Goal: Task Accomplishment & Management: Use online tool/utility

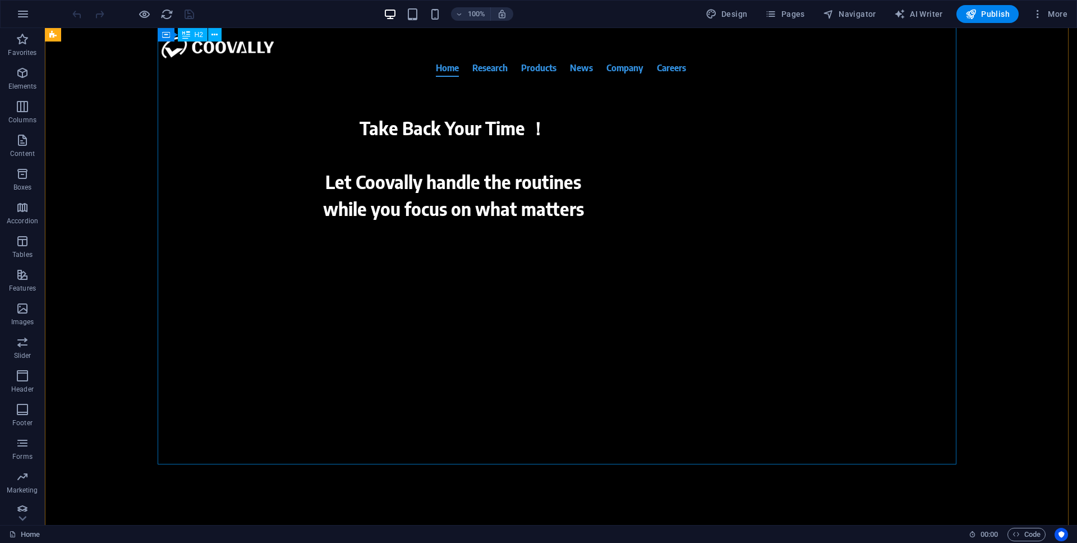
scroll to position [205, 0]
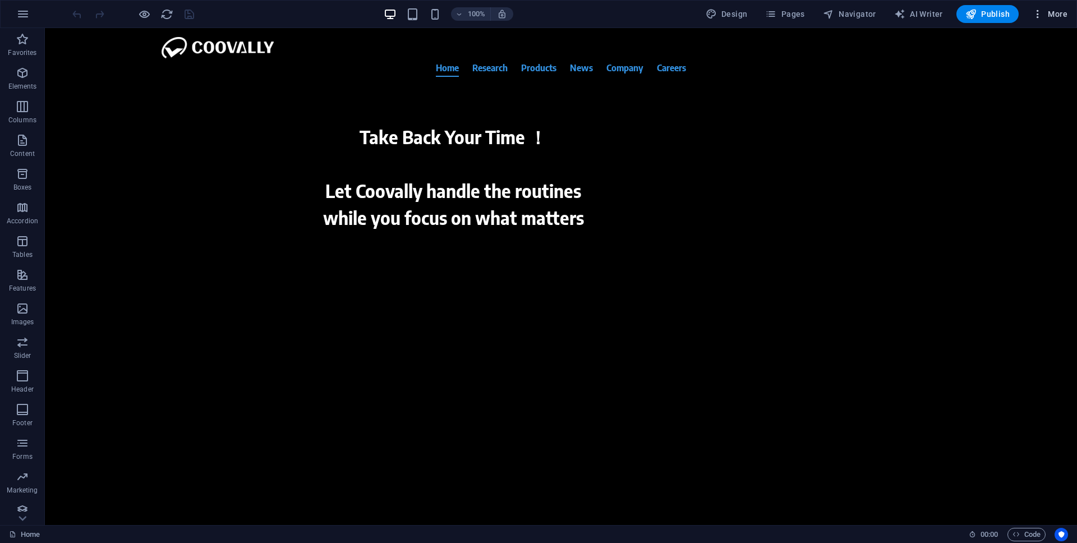
click at [1047, 13] on span "More" at bounding box center [1049, 13] width 35 height 11
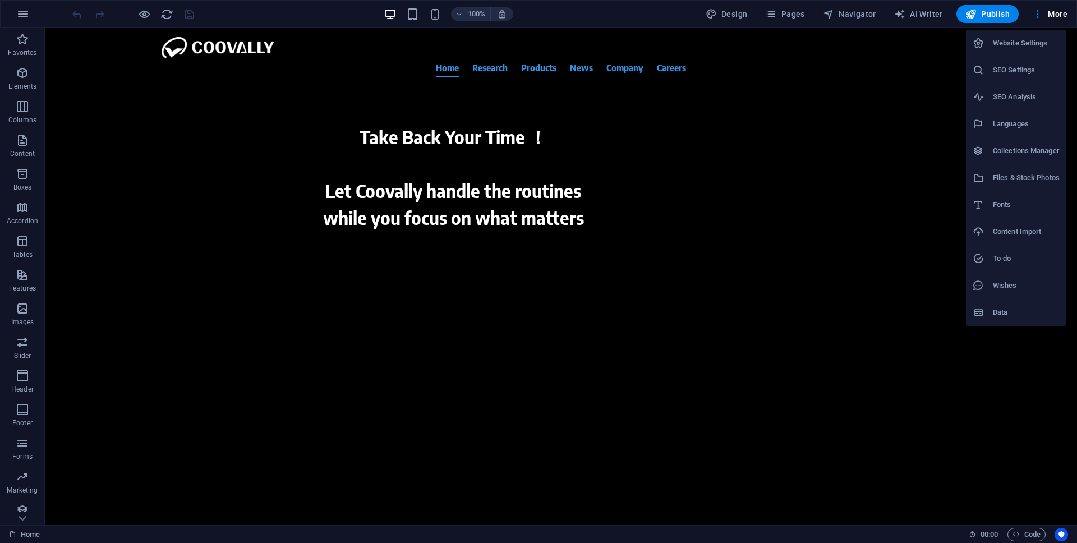
click at [1002, 42] on h6 "Website Settings" at bounding box center [1026, 42] width 67 height 13
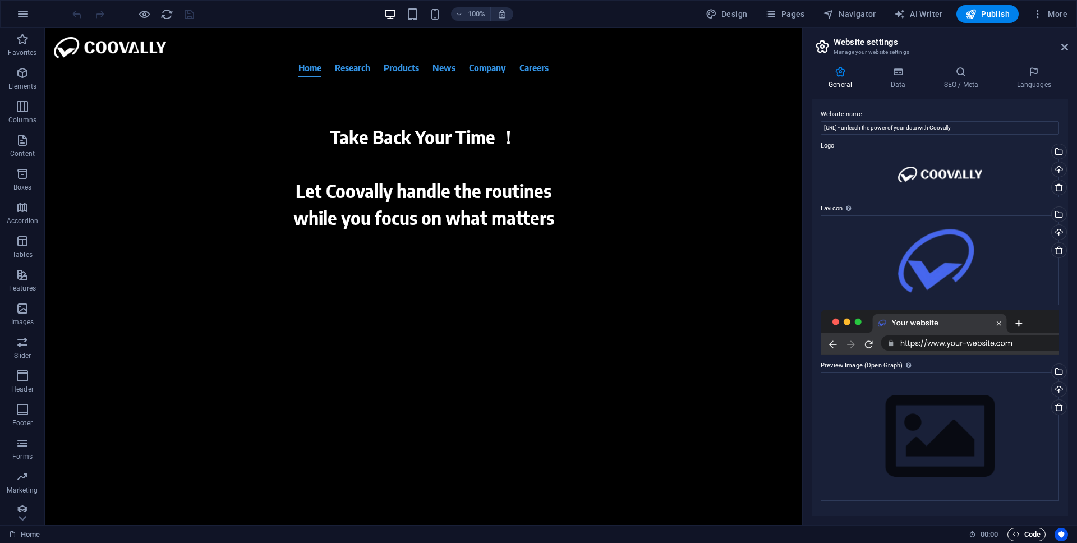
click at [1032, 535] on span "Code" at bounding box center [1027, 534] width 28 height 13
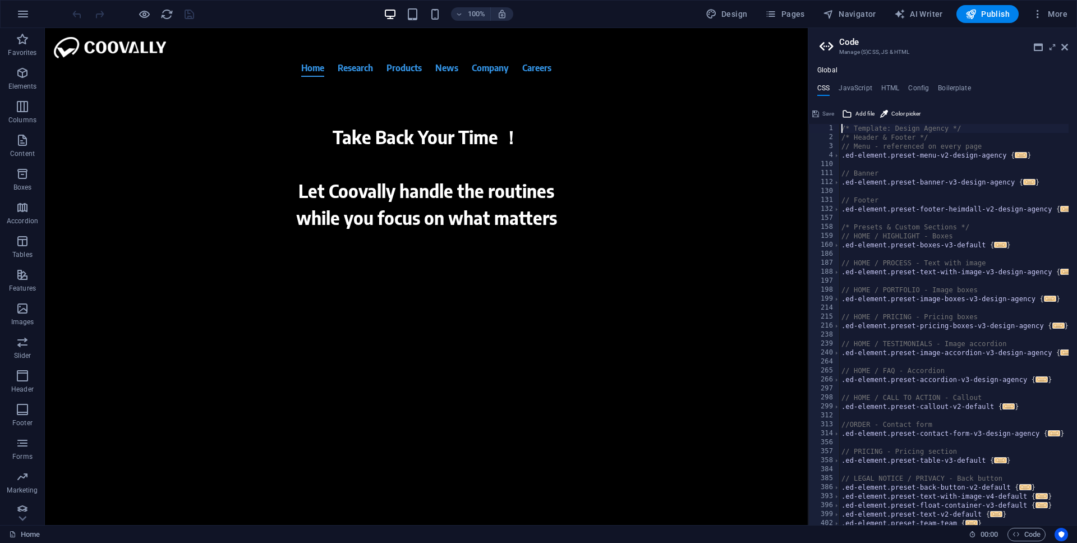
scroll to position [0, 0]
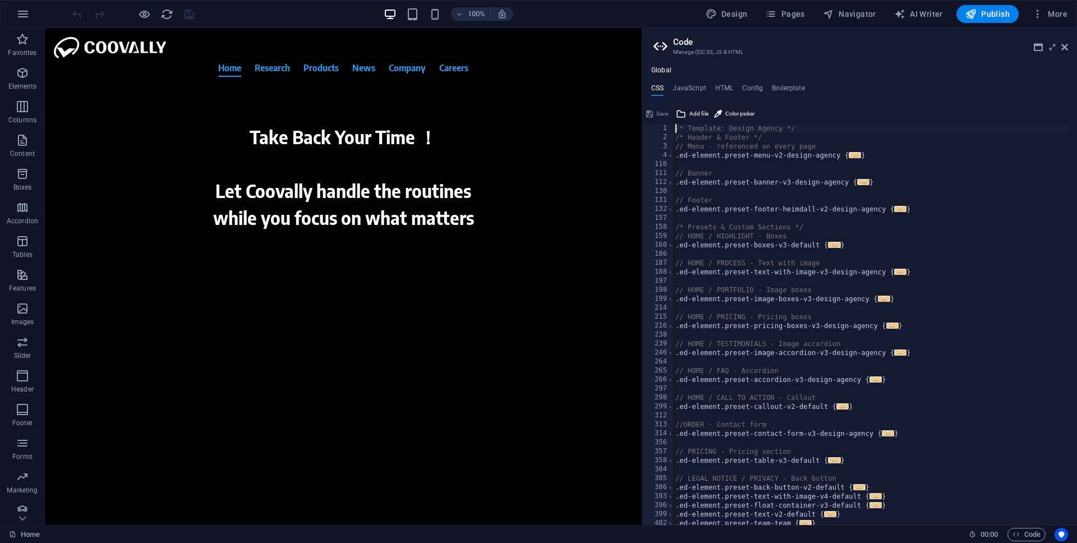
drag, startPoint x: 809, startPoint y: 241, endPoint x: 619, endPoint y: 246, distance: 190.2
click at [619, 246] on div "Home Favorites Elements Columns Content Boxes Accordion Tables Features Images …" at bounding box center [538, 276] width 1077 height 497
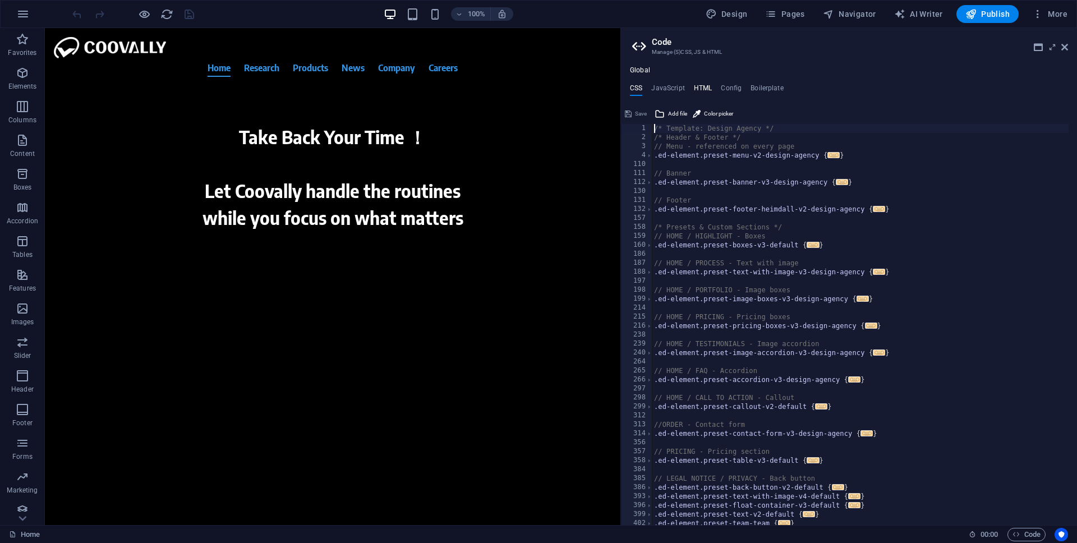
click at [701, 90] on h4 "HTML" at bounding box center [703, 90] width 19 height 12
type textarea "{{content}}"
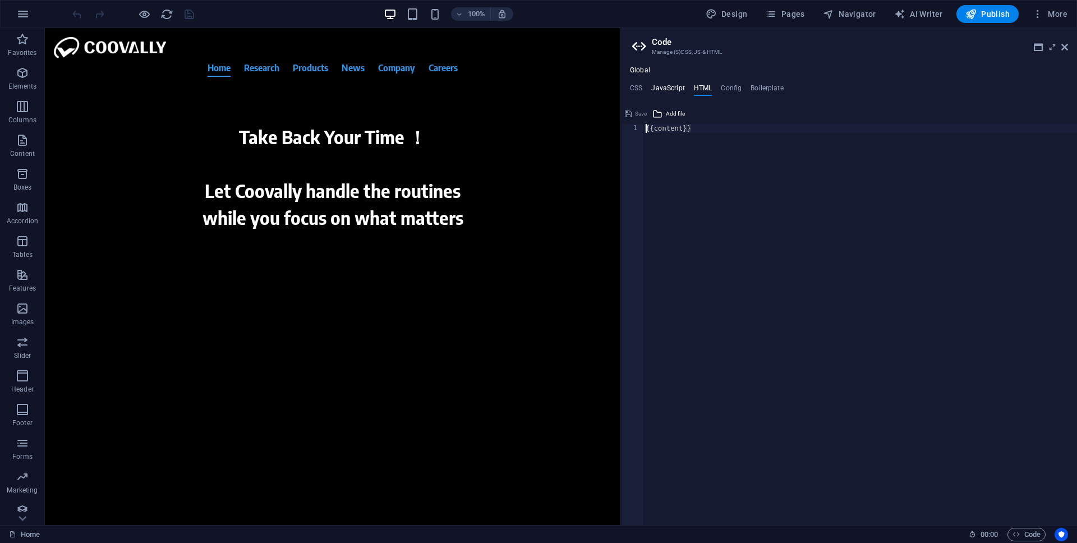
click at [666, 90] on h4 "JavaScript" at bounding box center [667, 90] width 33 height 12
type textarea "/* JS for preset "Menu V2" */"
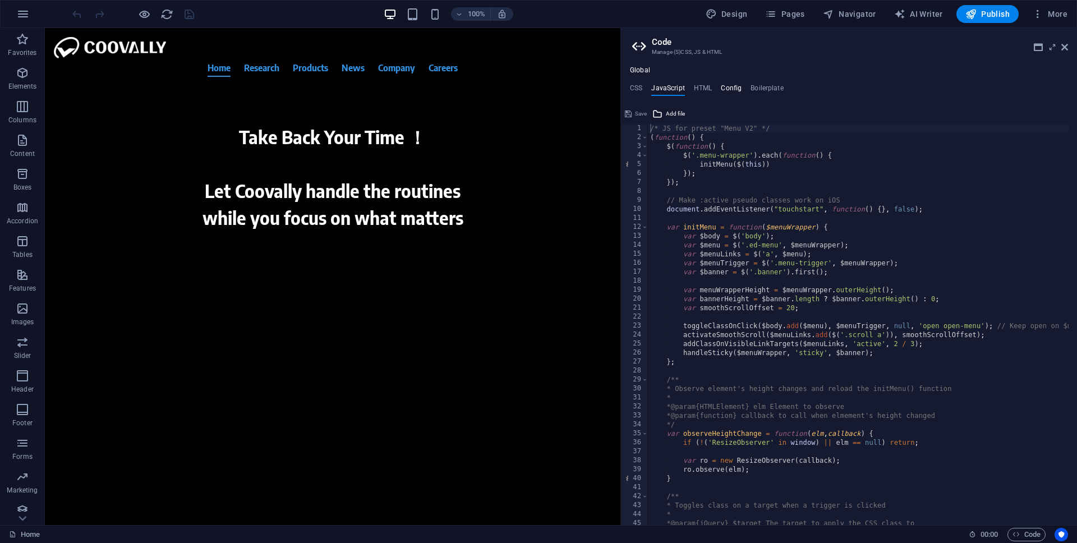
click at [731, 90] on h4 "Config" at bounding box center [731, 90] width 21 height 12
type textarea "$color-background: #ffffff;"
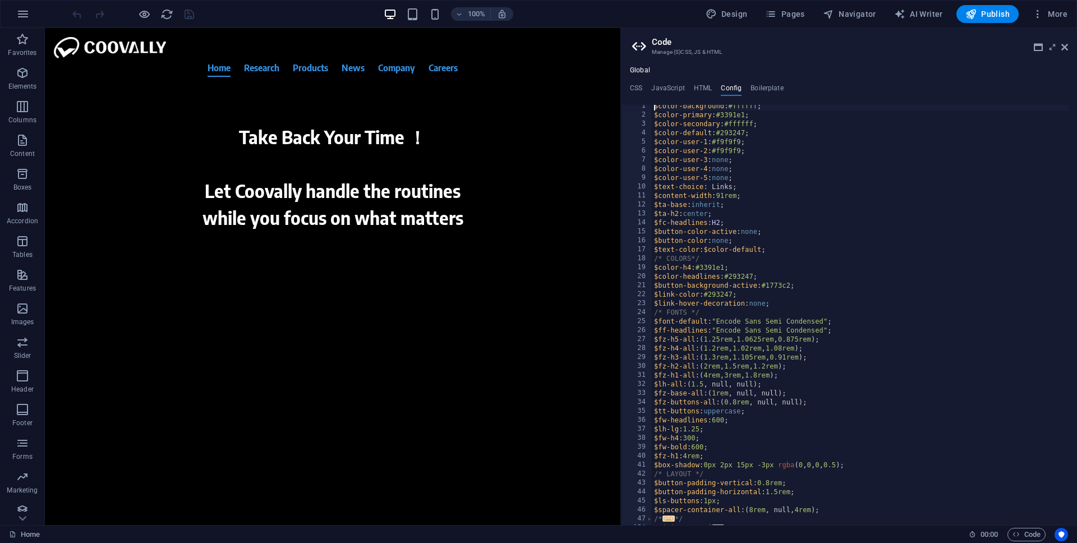
scroll to position [594, 0]
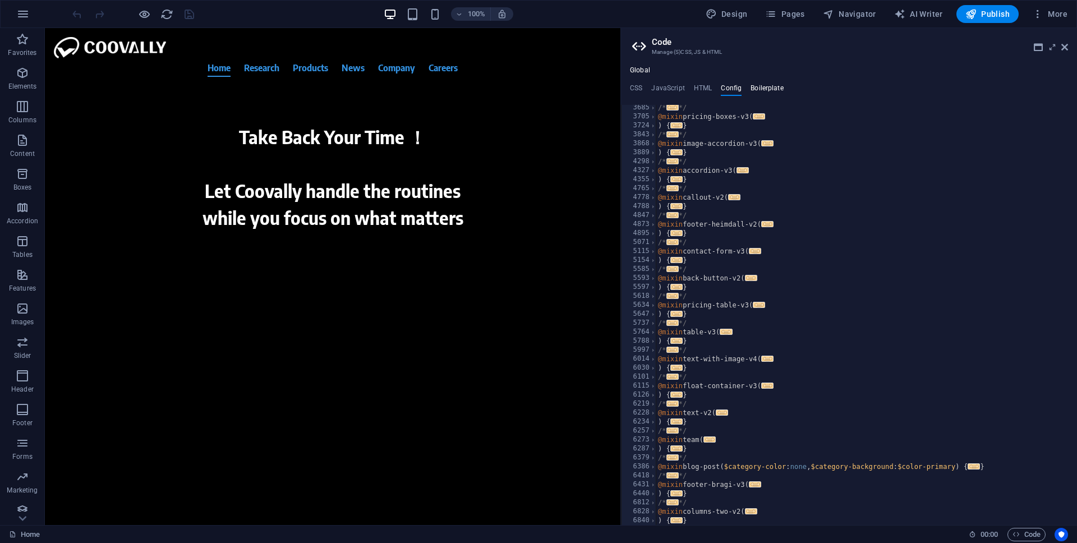
click at [766, 91] on h4 "Boilerplate" at bounding box center [767, 90] width 33 height 12
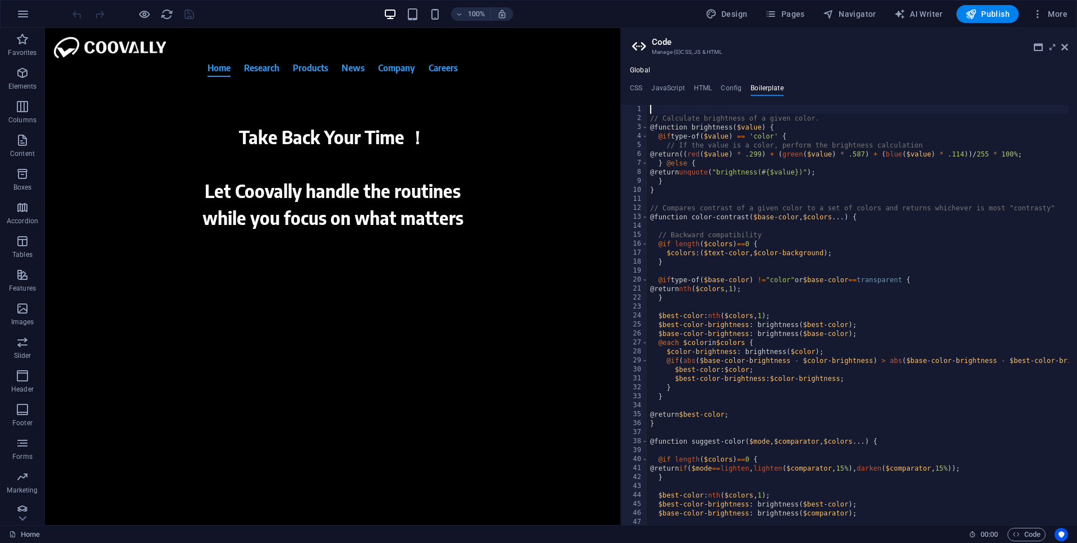
click at [1066, 50] on icon at bounding box center [1064, 47] width 7 height 9
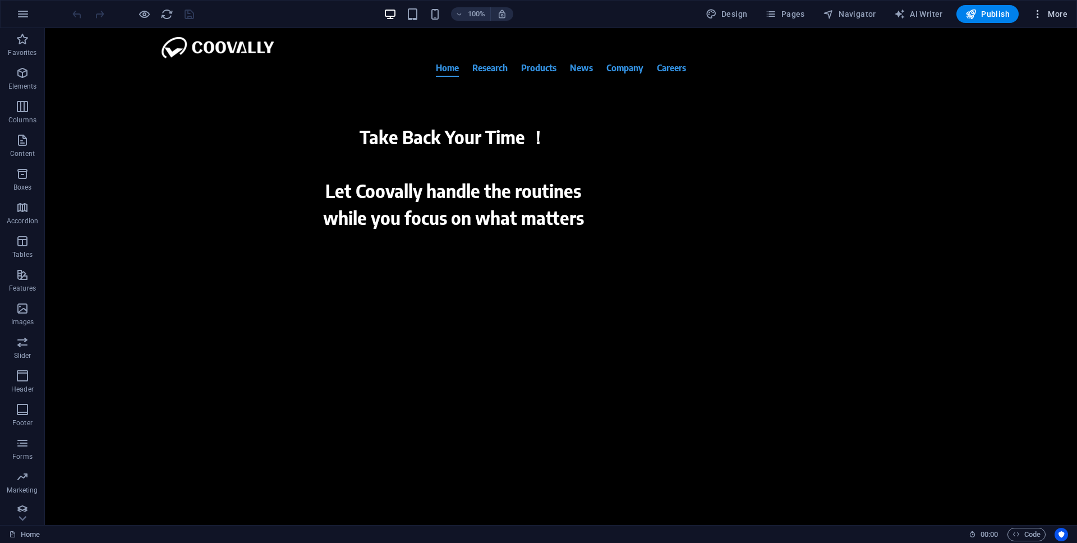
click at [1046, 14] on span "More" at bounding box center [1049, 13] width 35 height 11
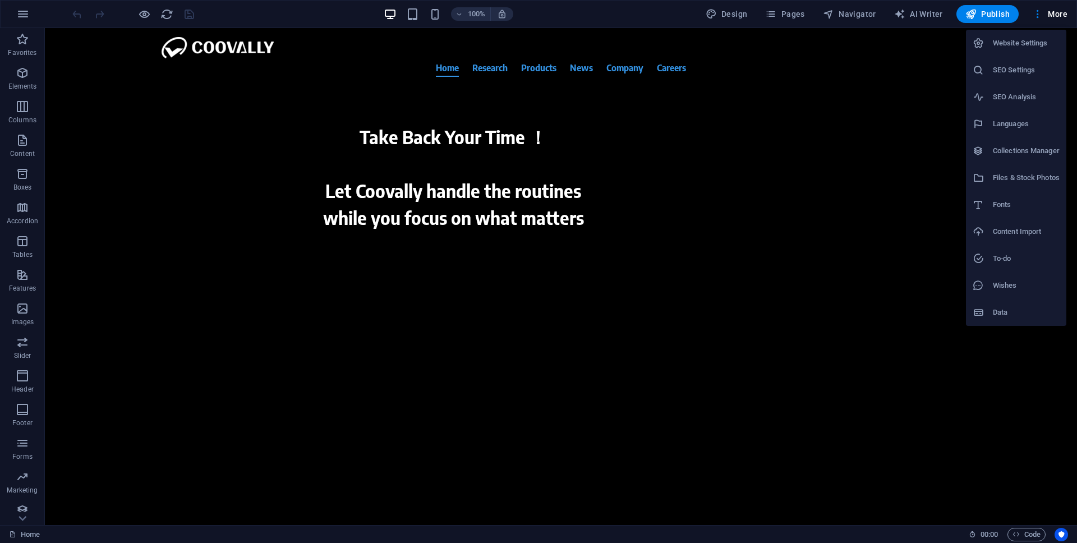
click at [1031, 229] on h6 "Content Import" at bounding box center [1026, 231] width 67 height 13
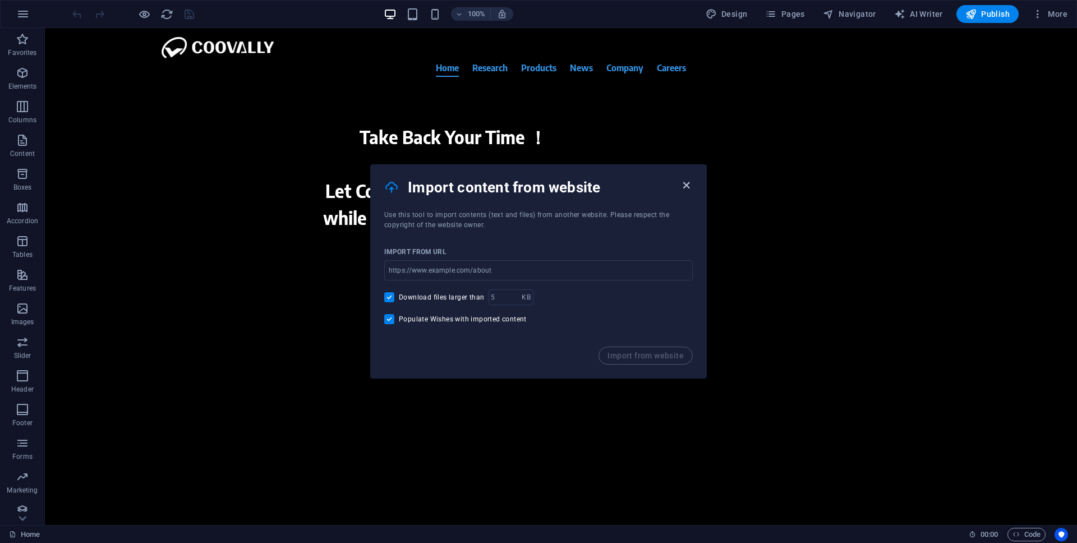
click at [686, 190] on icon "button" at bounding box center [686, 185] width 13 height 13
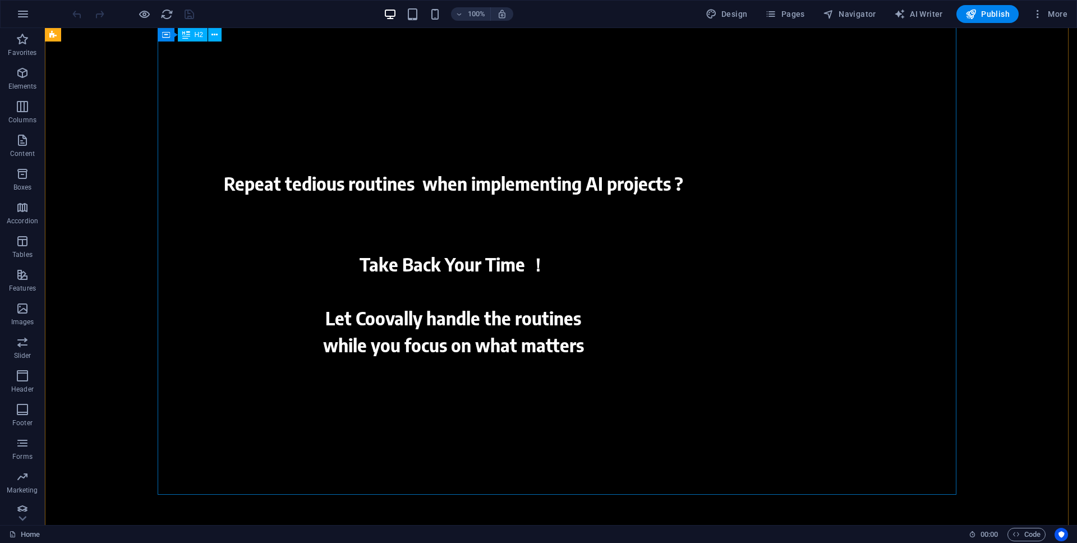
scroll to position [22, 0]
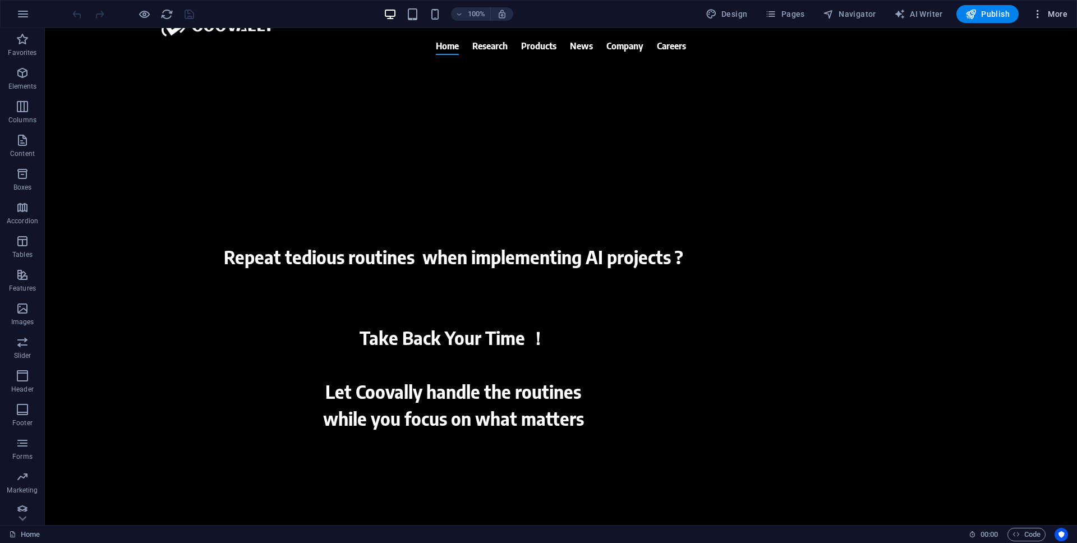
click at [1041, 15] on icon "button" at bounding box center [1037, 13] width 11 height 11
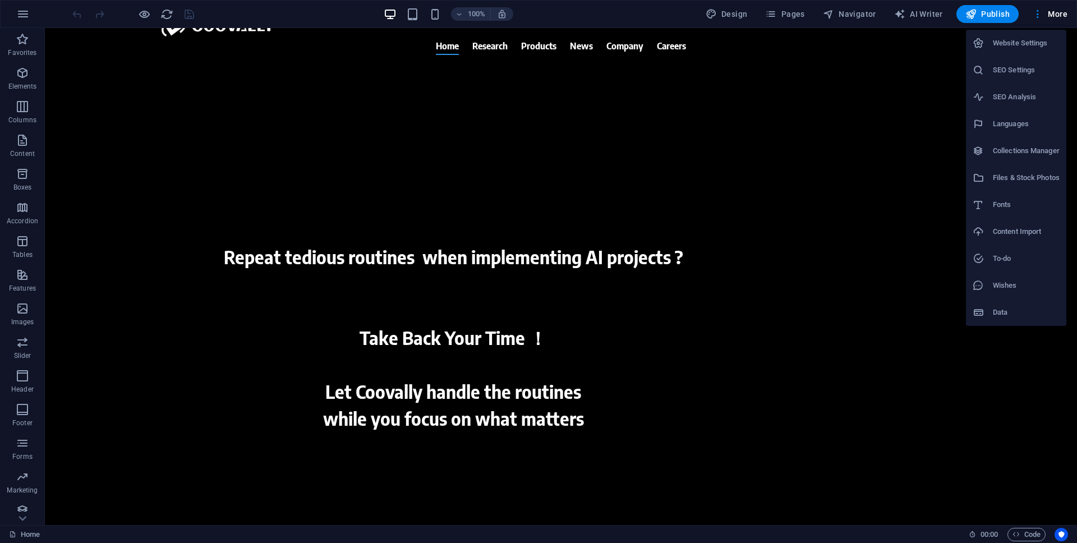
click at [812, 31] on div at bounding box center [538, 271] width 1077 height 543
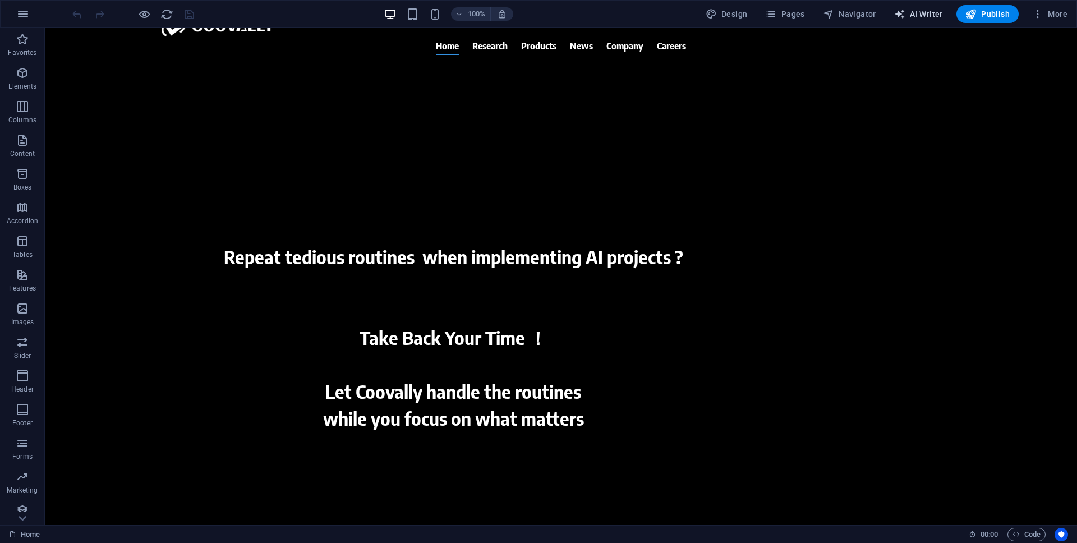
click at [922, 16] on span "AI Writer" at bounding box center [918, 13] width 49 height 11
select select "English"
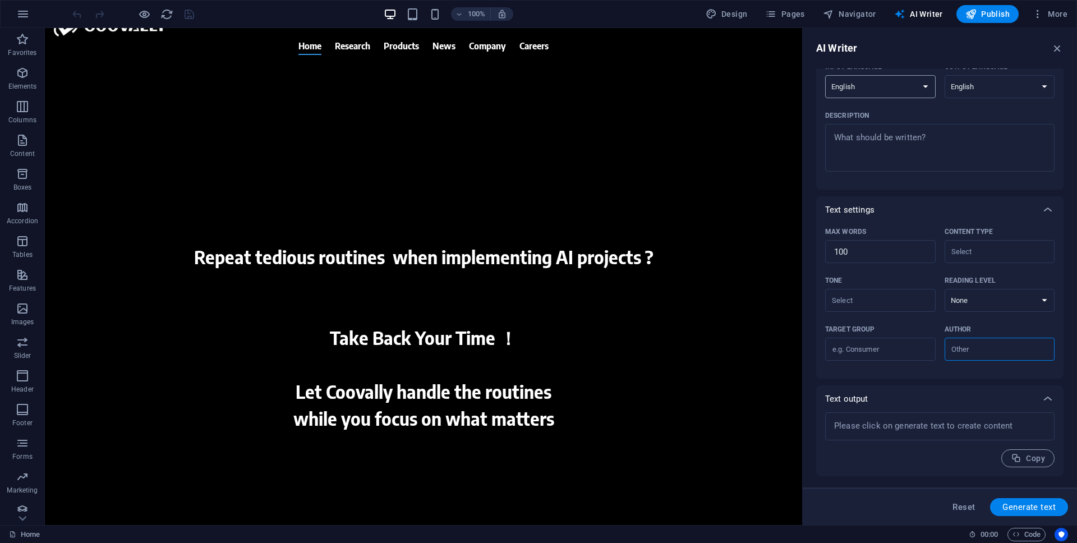
scroll to position [0, 0]
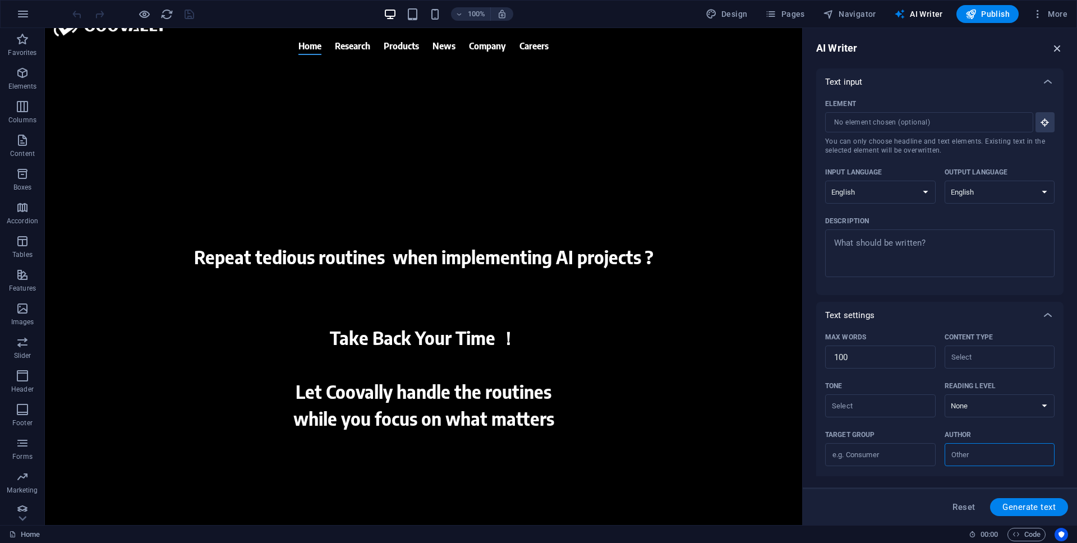
click at [1059, 43] on icon "button" at bounding box center [1057, 48] width 12 height 12
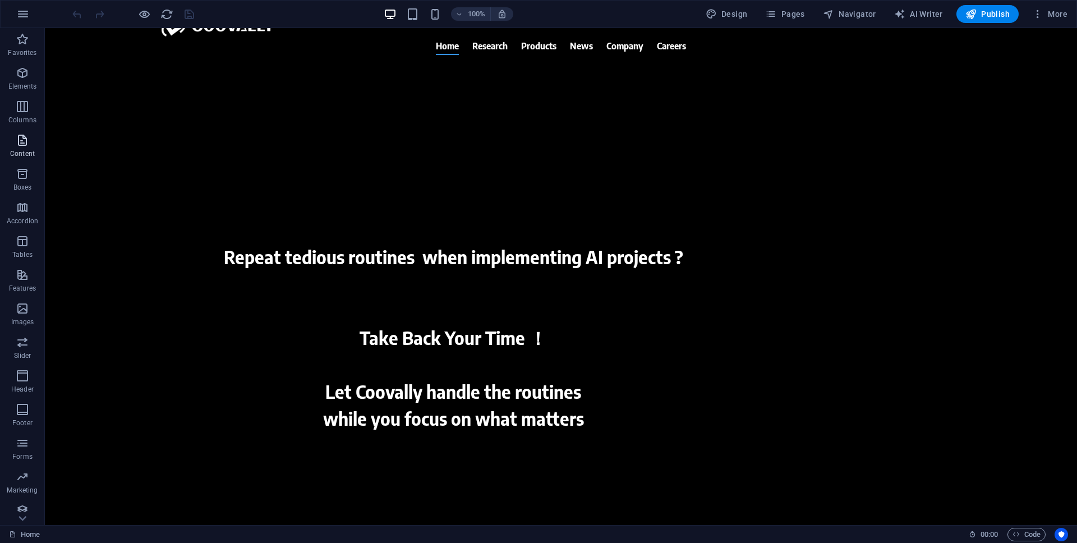
scroll to position [8, 0]
click at [21, 470] on icon "button" at bounding box center [22, 468] width 13 height 13
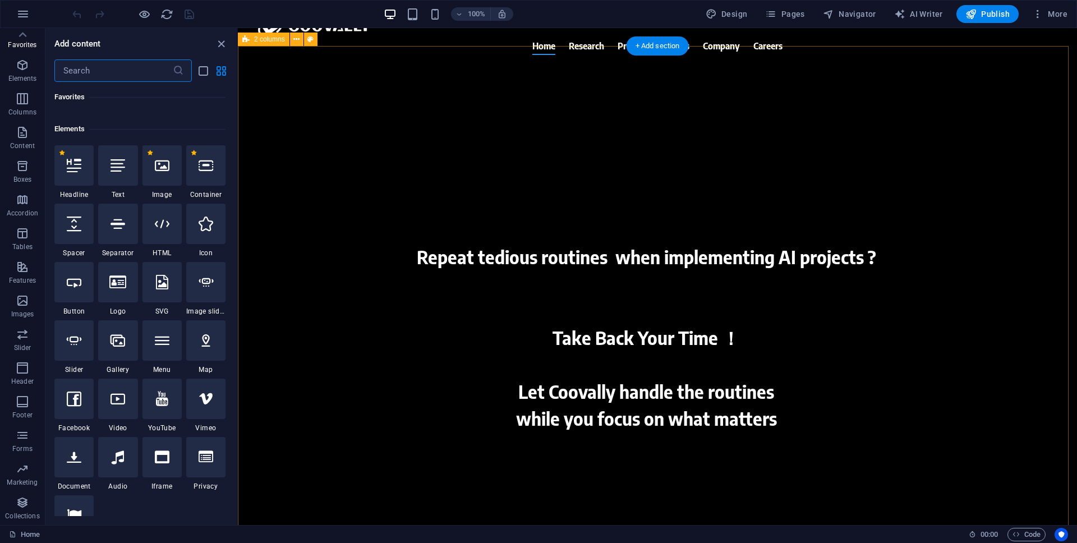
scroll to position [0, 0]
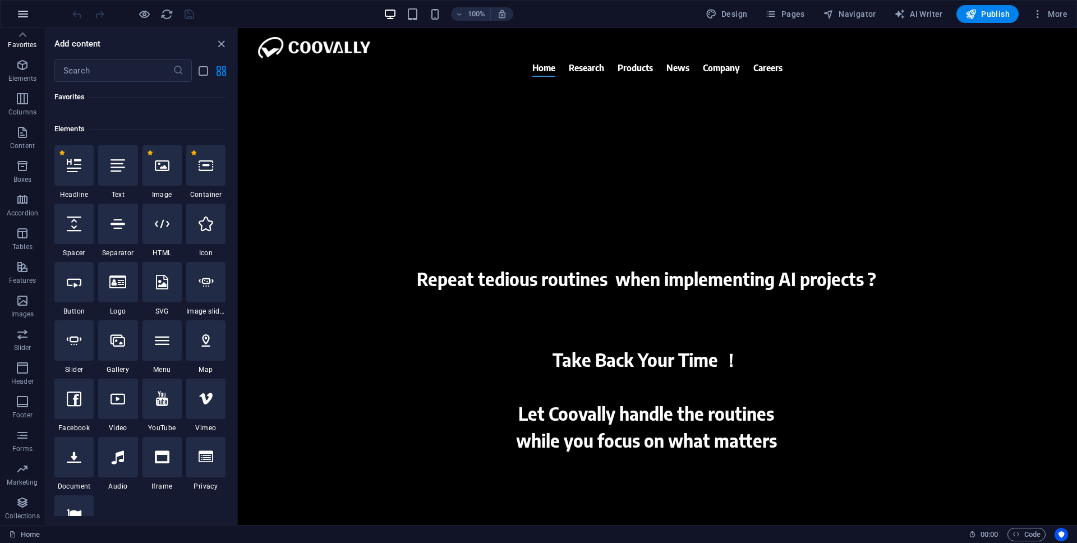
click at [21, 13] on icon "button" at bounding box center [22, 13] width 13 height 13
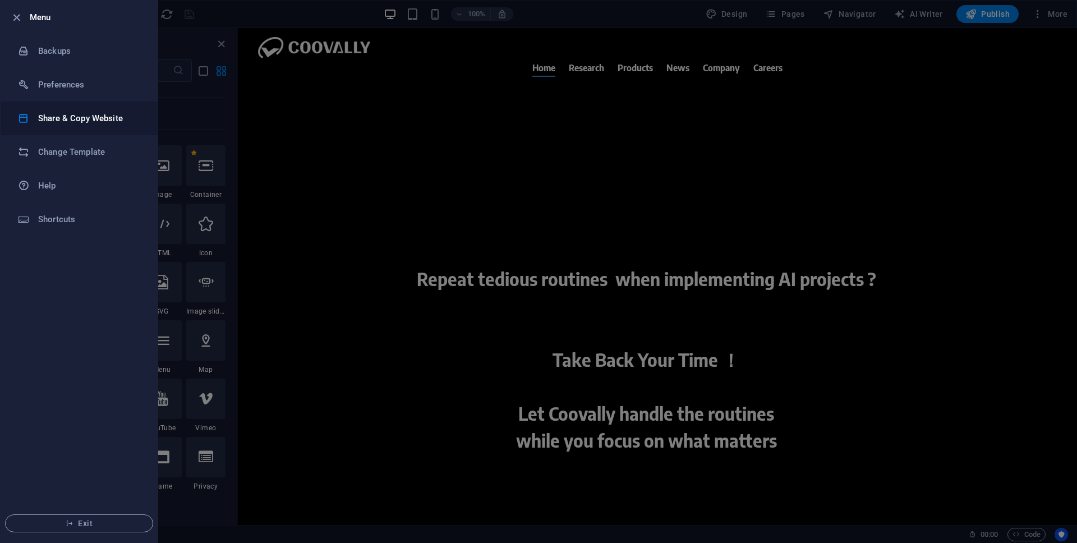
click at [68, 124] on h6 "Share & Copy Website" at bounding box center [90, 118] width 104 height 13
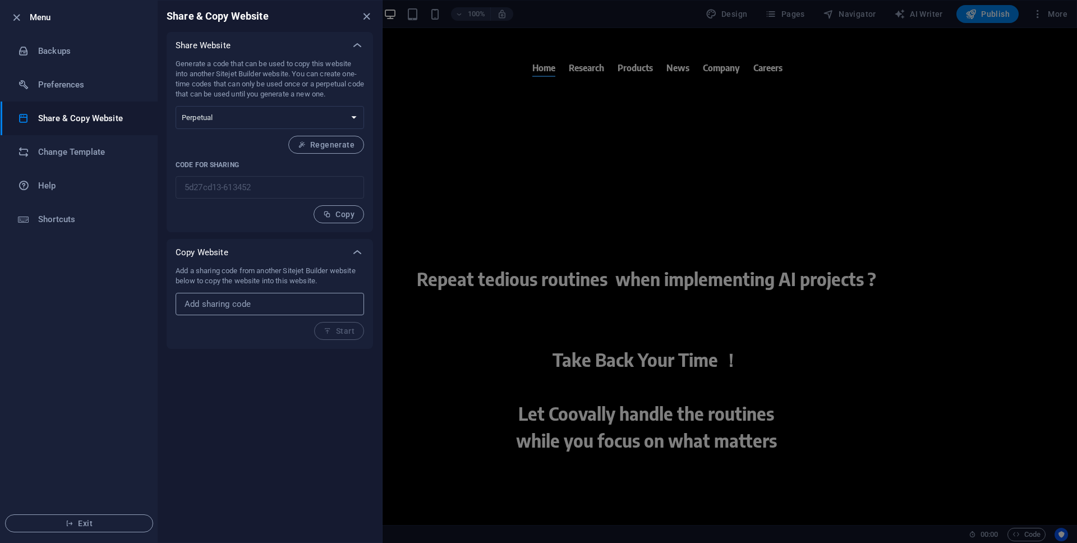
click at [236, 305] on input "text" at bounding box center [270, 304] width 188 height 22
click at [367, 19] on icon "close" at bounding box center [366, 16] width 13 height 13
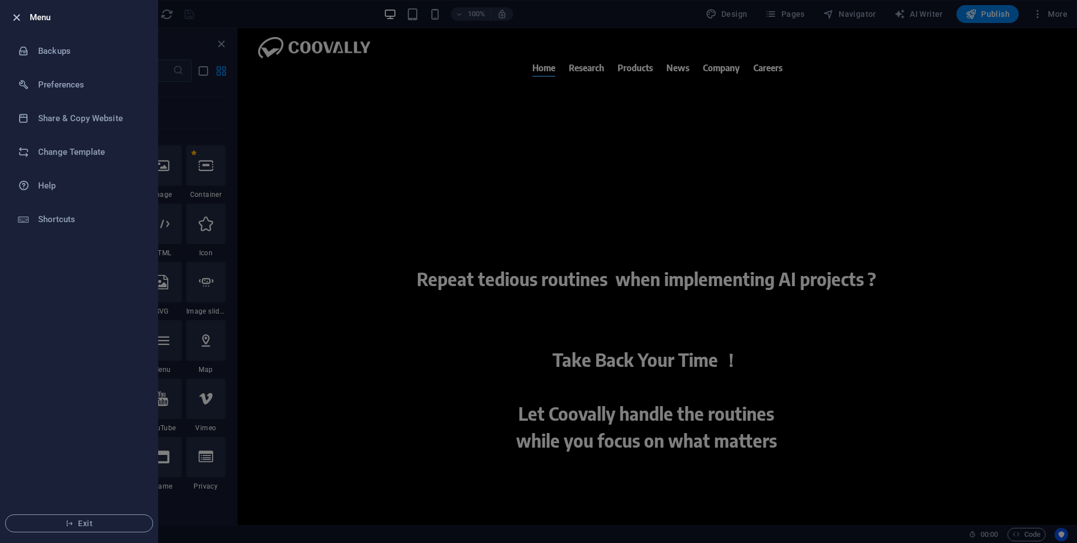
click at [15, 19] on icon "button" at bounding box center [16, 17] width 13 height 13
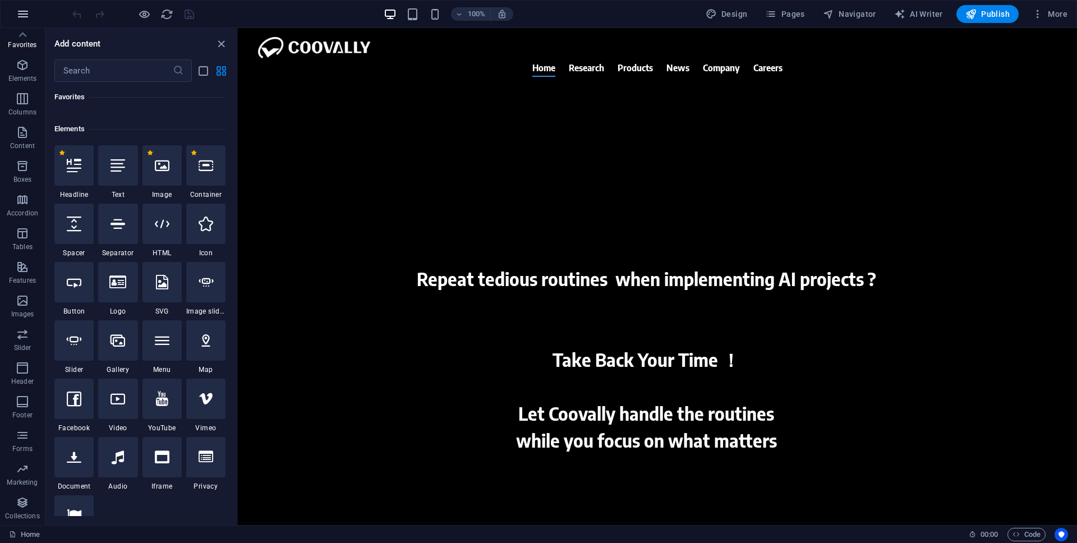
click at [25, 14] on icon "button" at bounding box center [22, 13] width 13 height 13
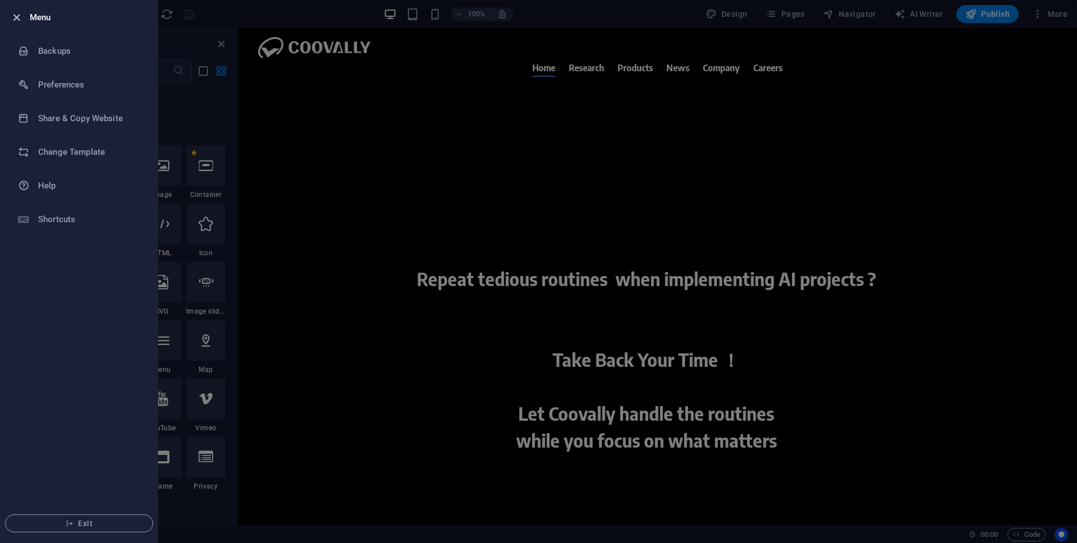
click at [18, 19] on icon "button" at bounding box center [16, 17] width 13 height 13
